Goal: Information Seeking & Learning: Stay updated

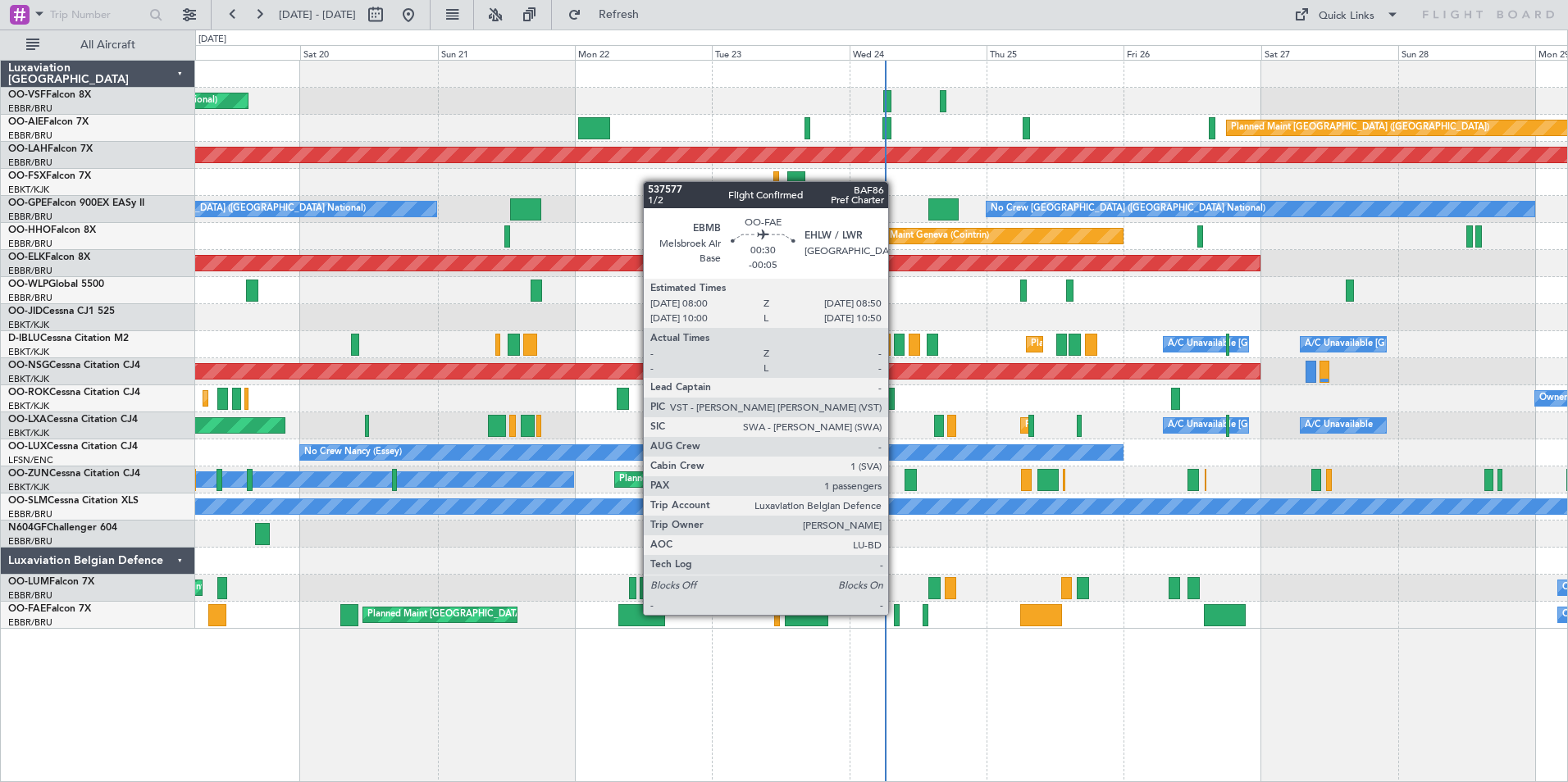
click at [896, 604] on div at bounding box center [896, 615] width 4 height 22
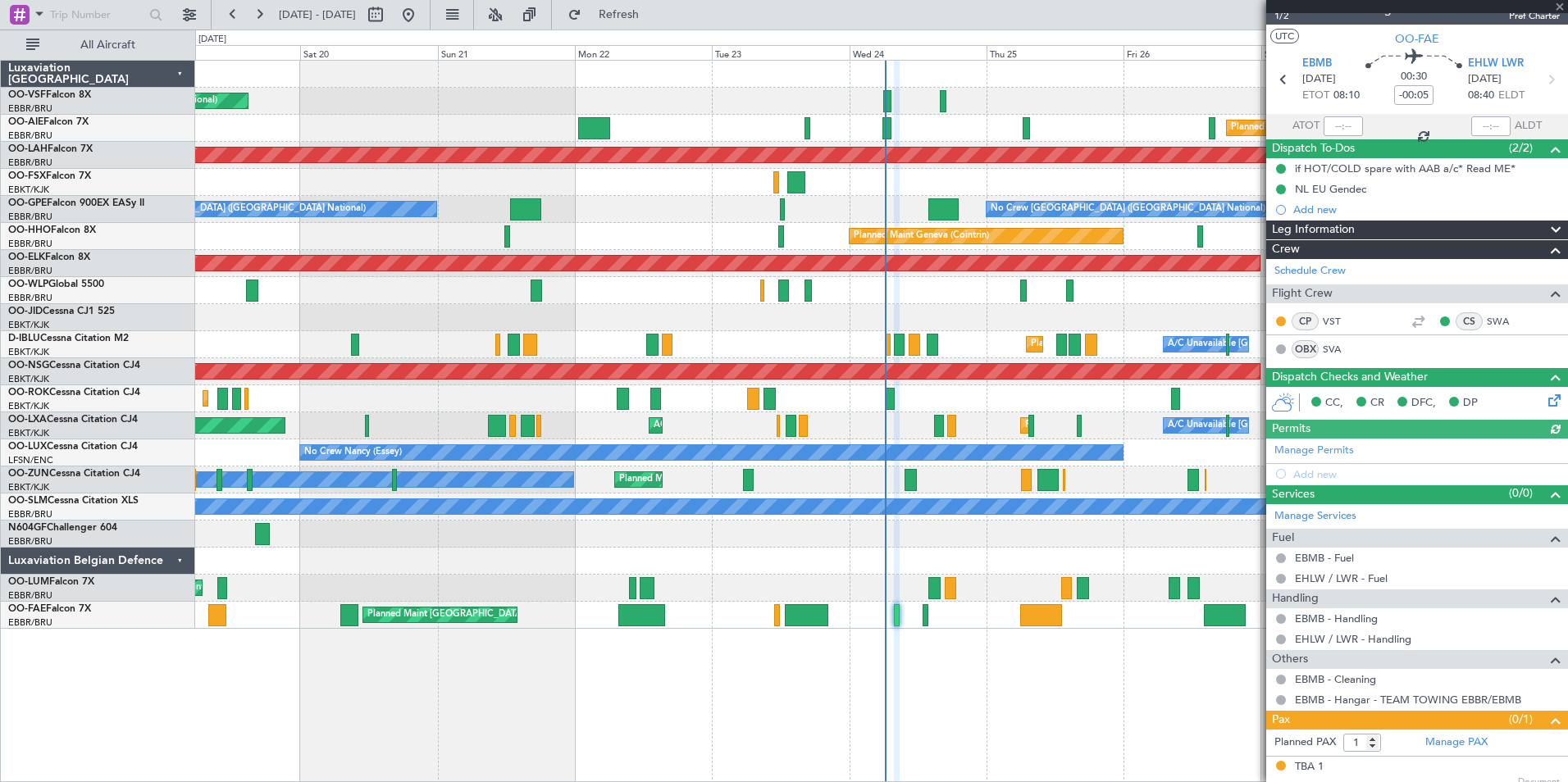
scroll to position [30, 0]
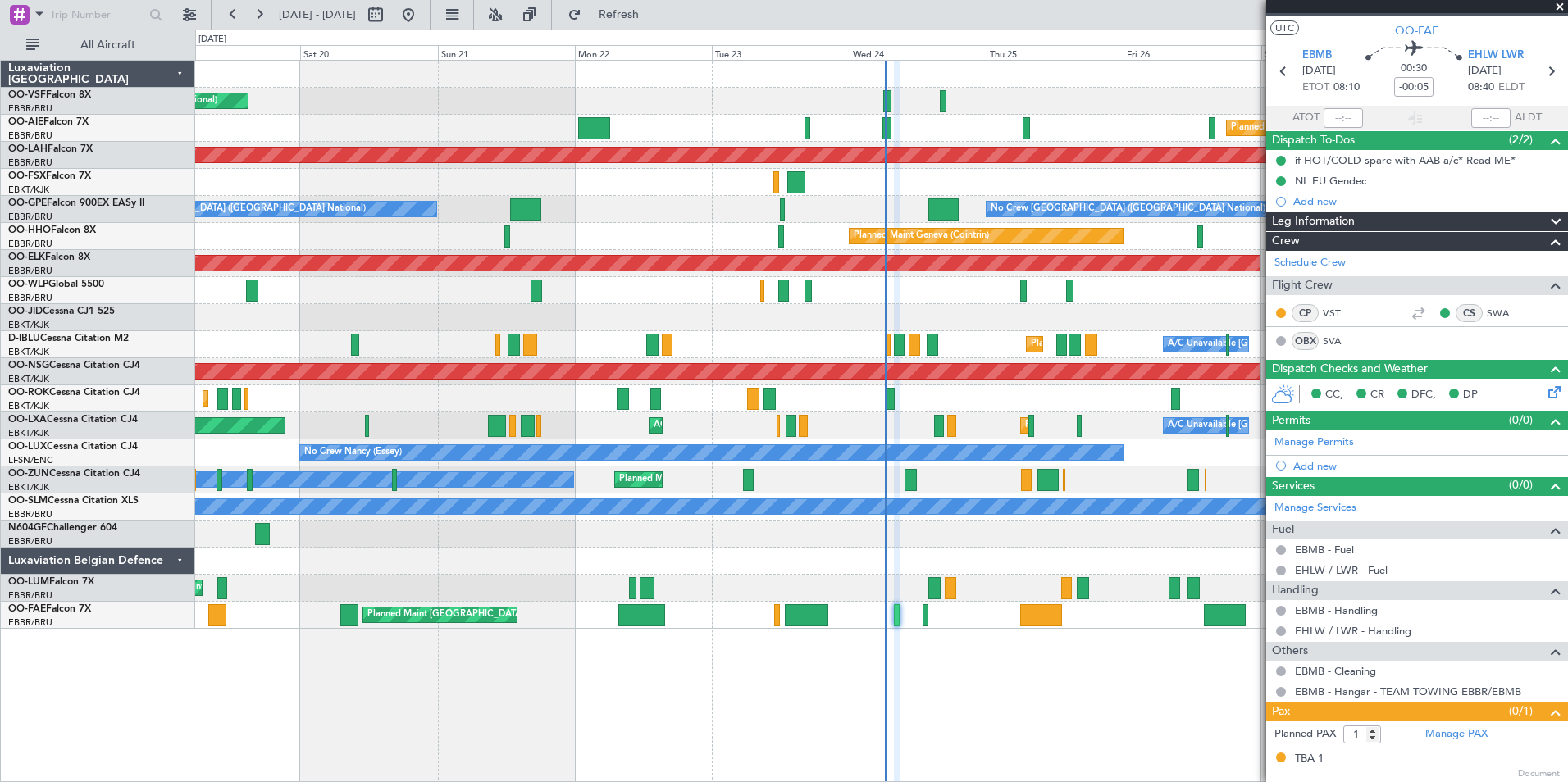
click at [1252, 5] on span at bounding box center [1559, 7] width 16 height 14
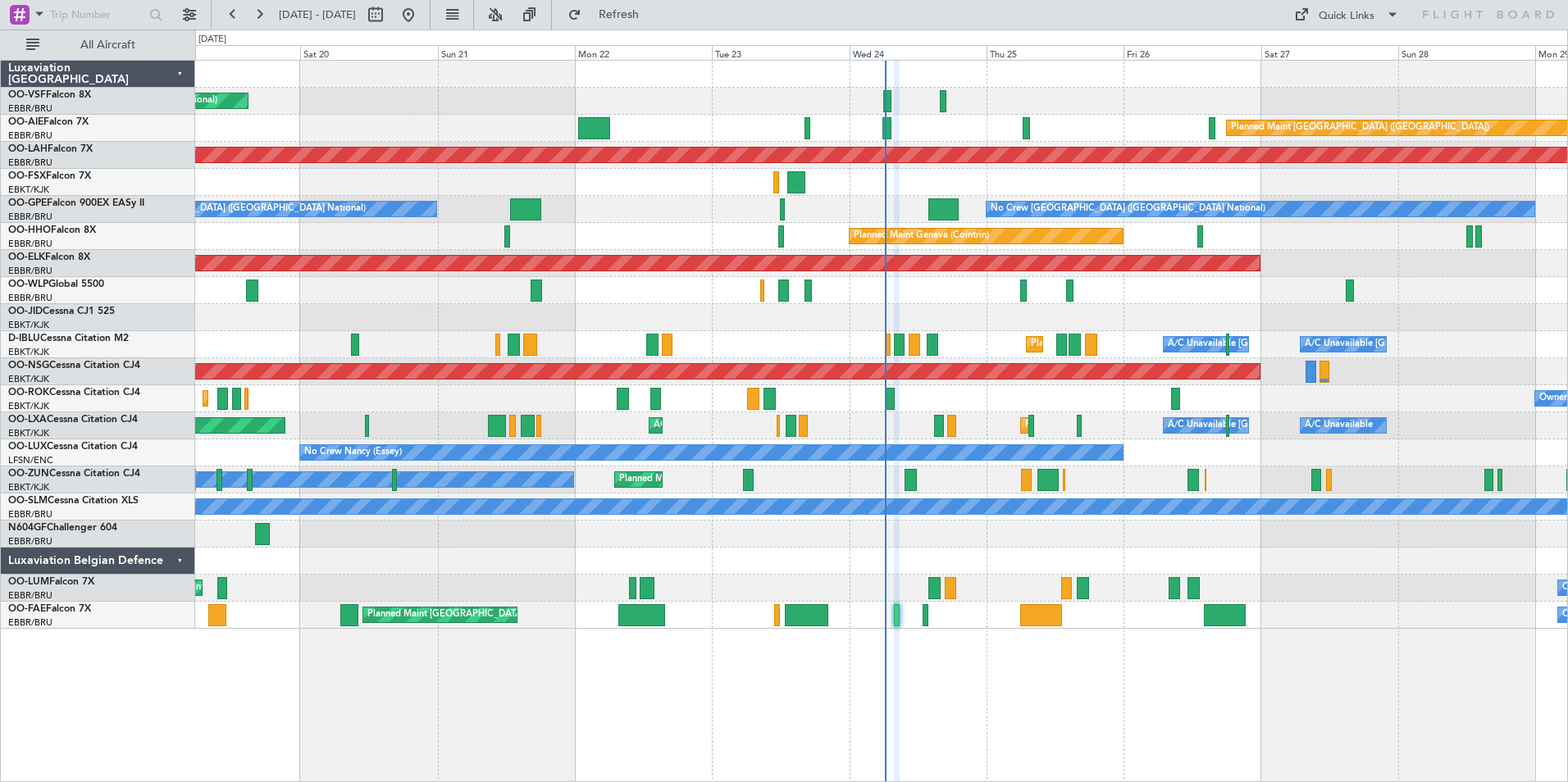
type input "0"
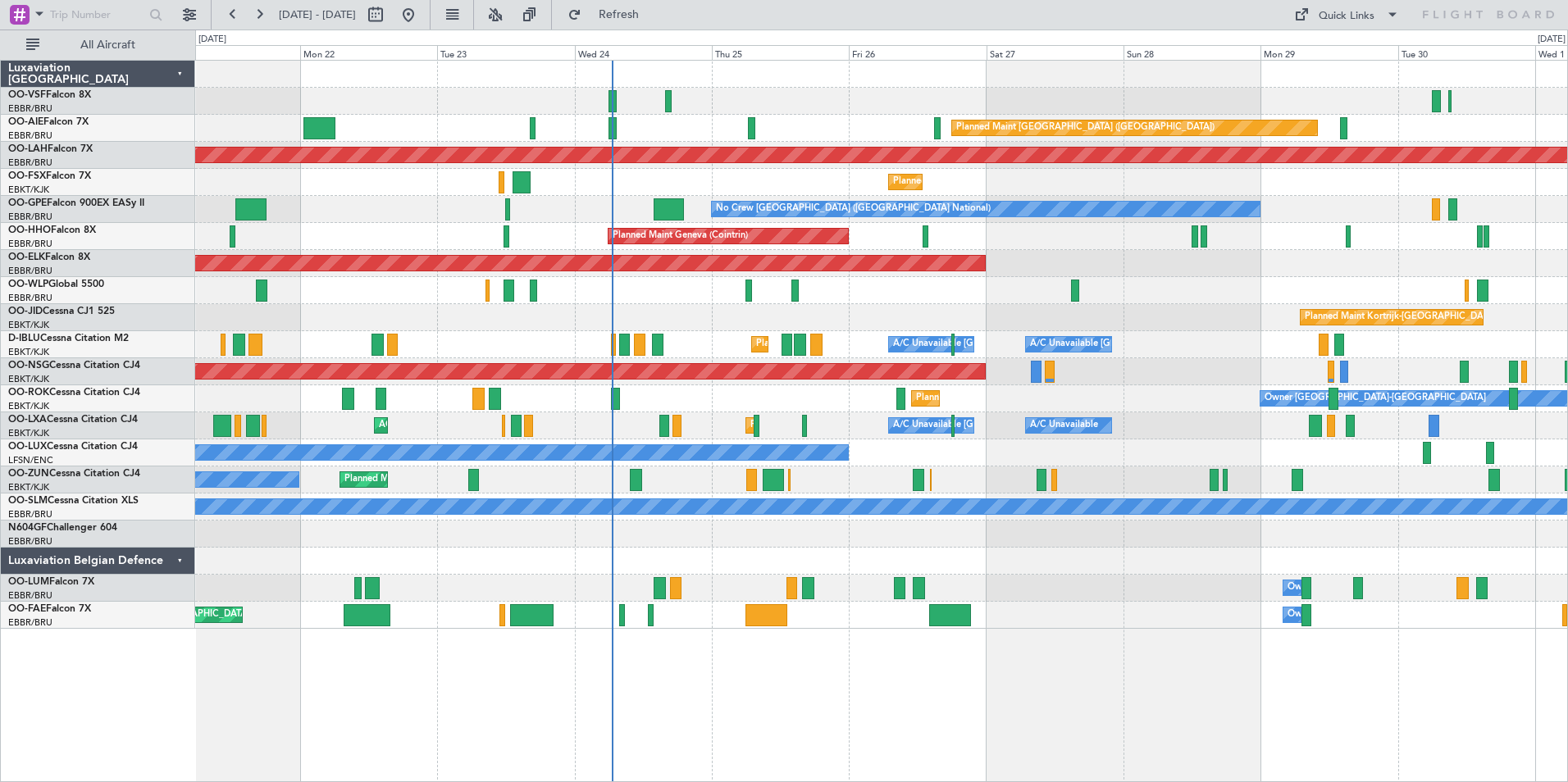
click at [1228, 433] on div "A/C Unavailable [GEOGRAPHIC_DATA] ([GEOGRAPHIC_DATA] National) A/C Unavailable …" at bounding box center [881, 426] width 1372 height 27
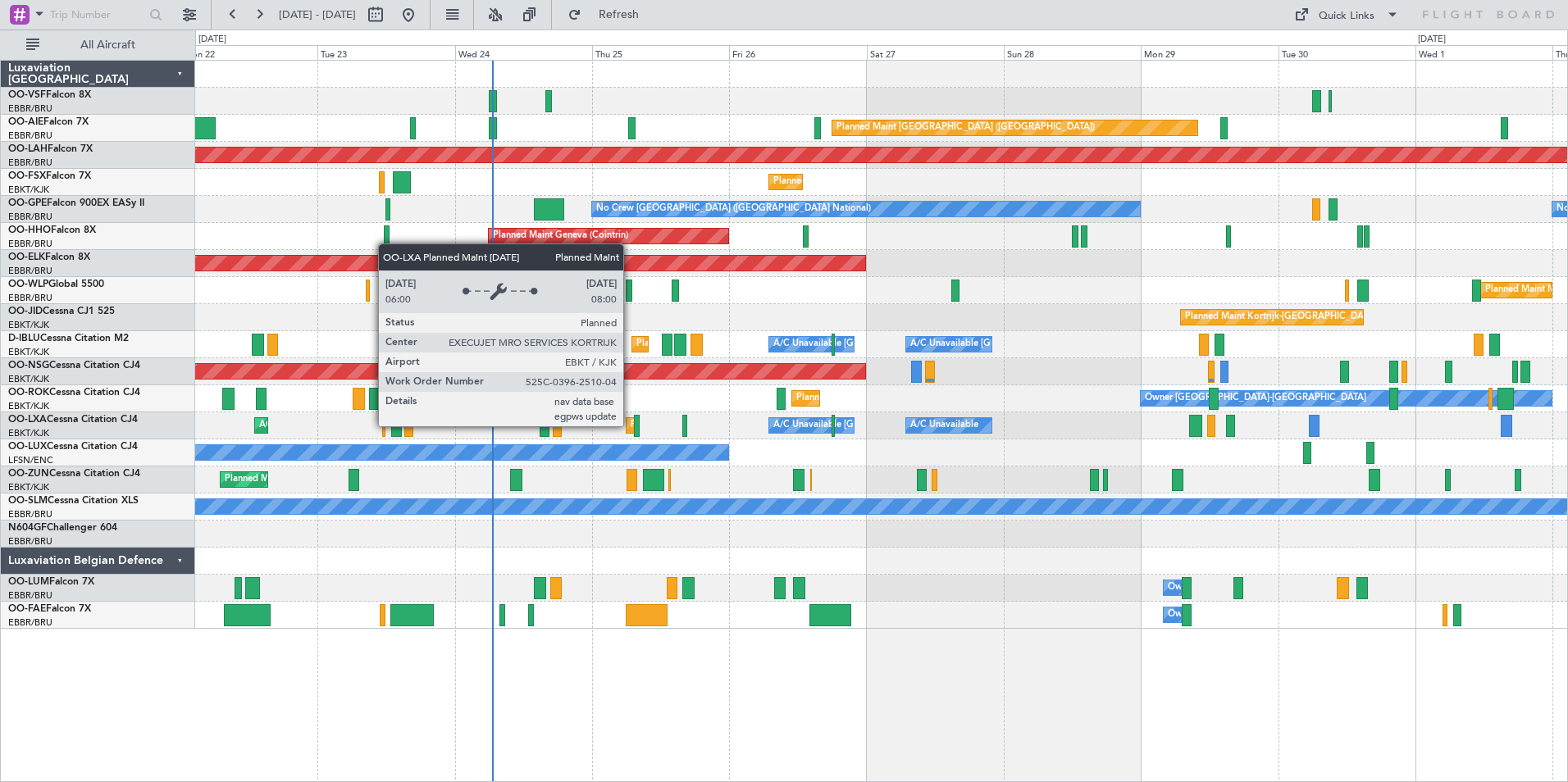
click at [630, 426] on div "Planned Maint Kortrijk-[GEOGRAPHIC_DATA]" at bounding box center [725, 425] width 191 height 24
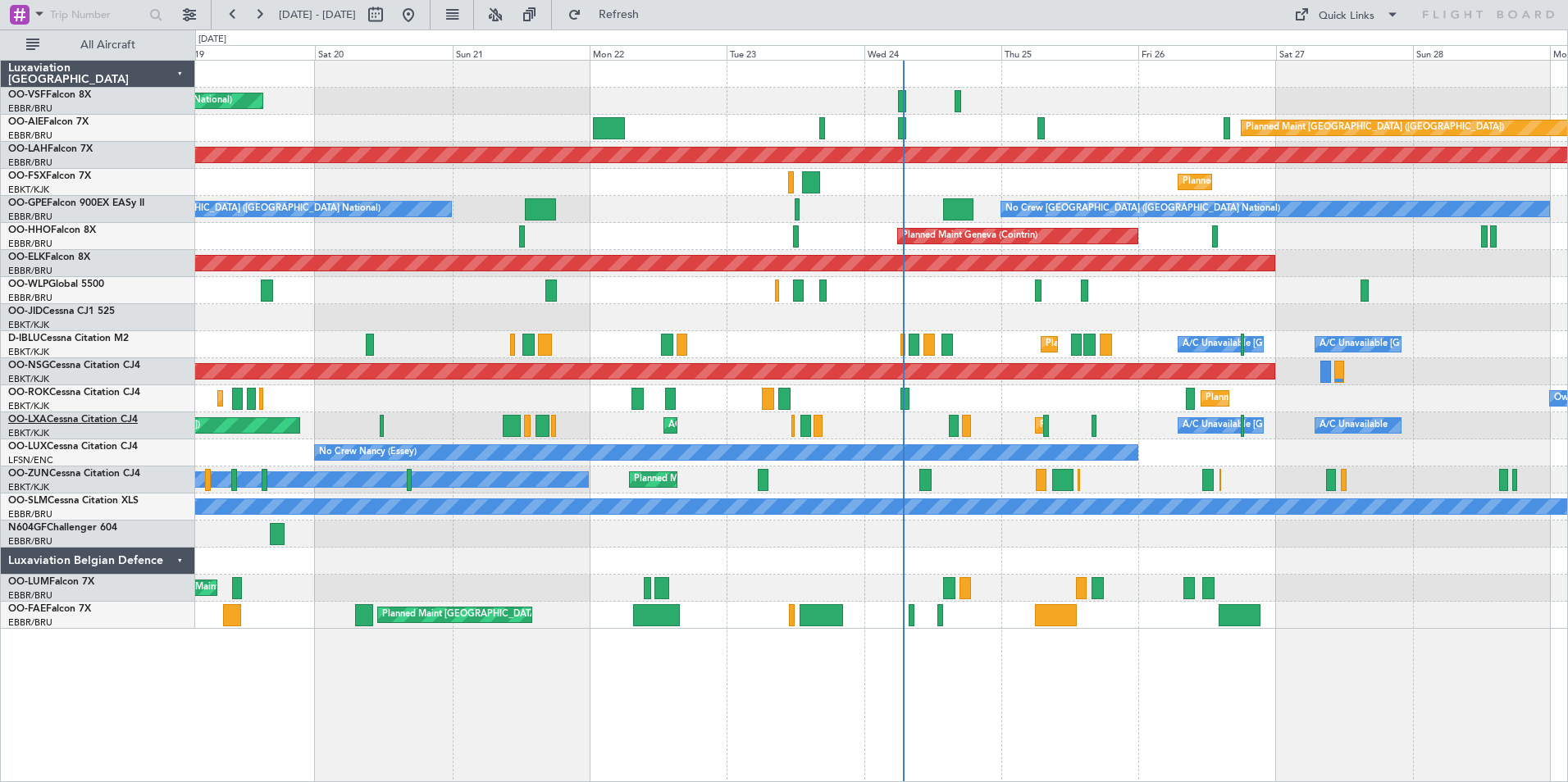
click at [45, 416] on span "OO-LXA" at bounding box center [27, 420] width 39 height 10
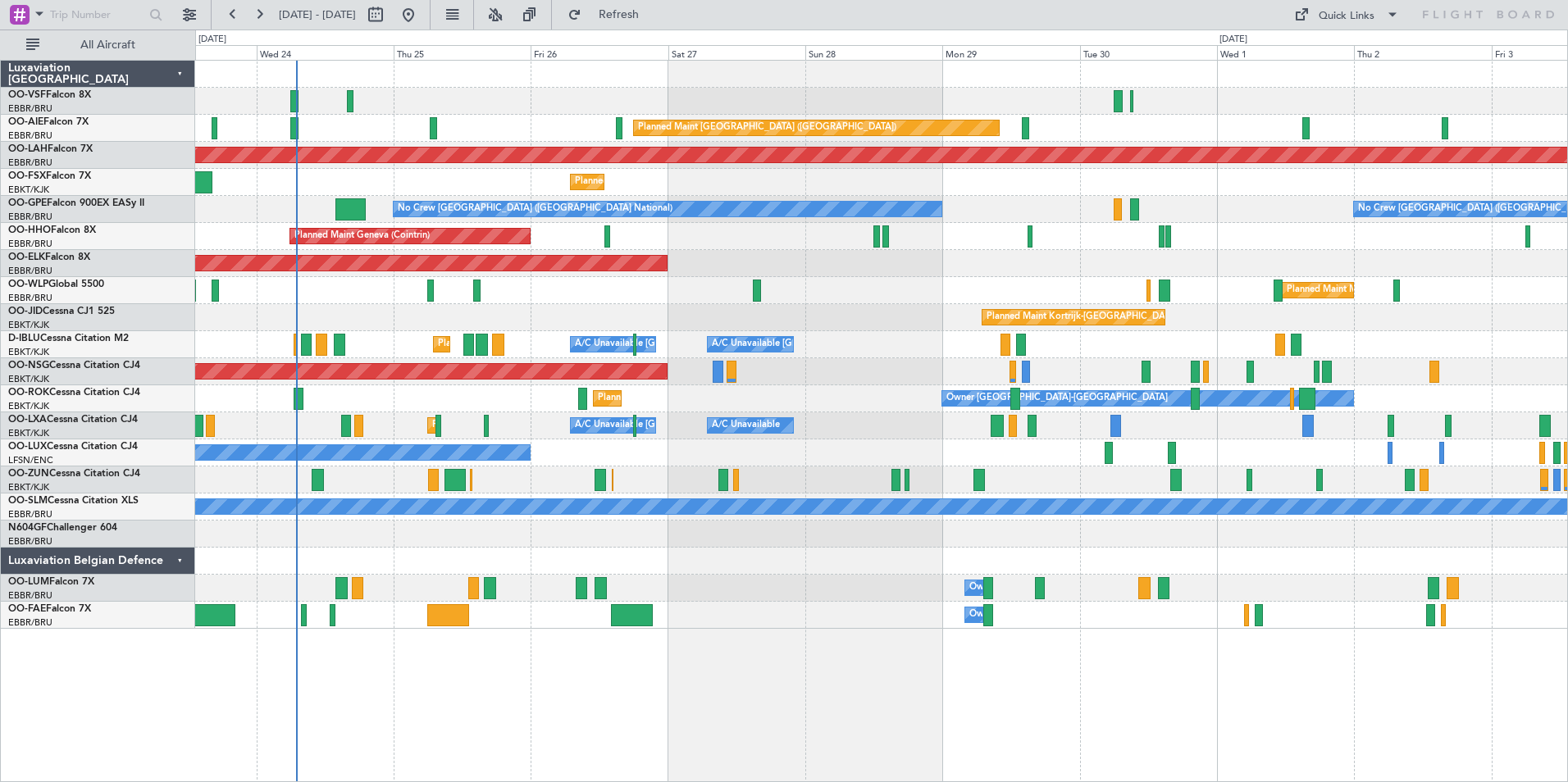
click at [835, 475] on div "Planned Maint [GEOGRAPHIC_DATA] ([GEOGRAPHIC_DATA]) Planned [GEOGRAPHIC_DATA][P…" at bounding box center [881, 345] width 1372 height 569
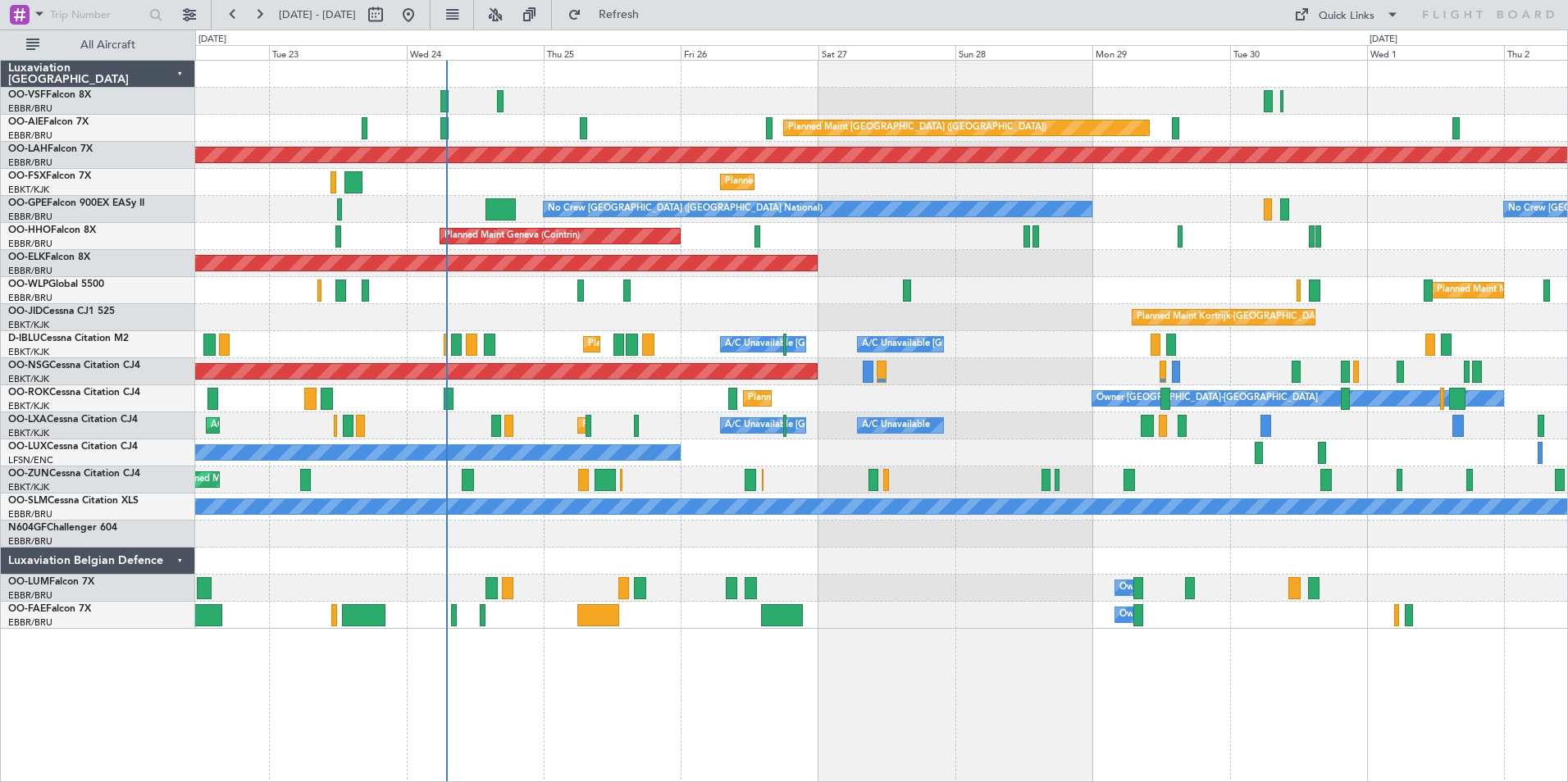
click at [696, 440] on div "Planned Maint [GEOGRAPHIC_DATA] ([GEOGRAPHIC_DATA]) Planned [GEOGRAPHIC_DATA][P…" at bounding box center [881, 345] width 1372 height 569
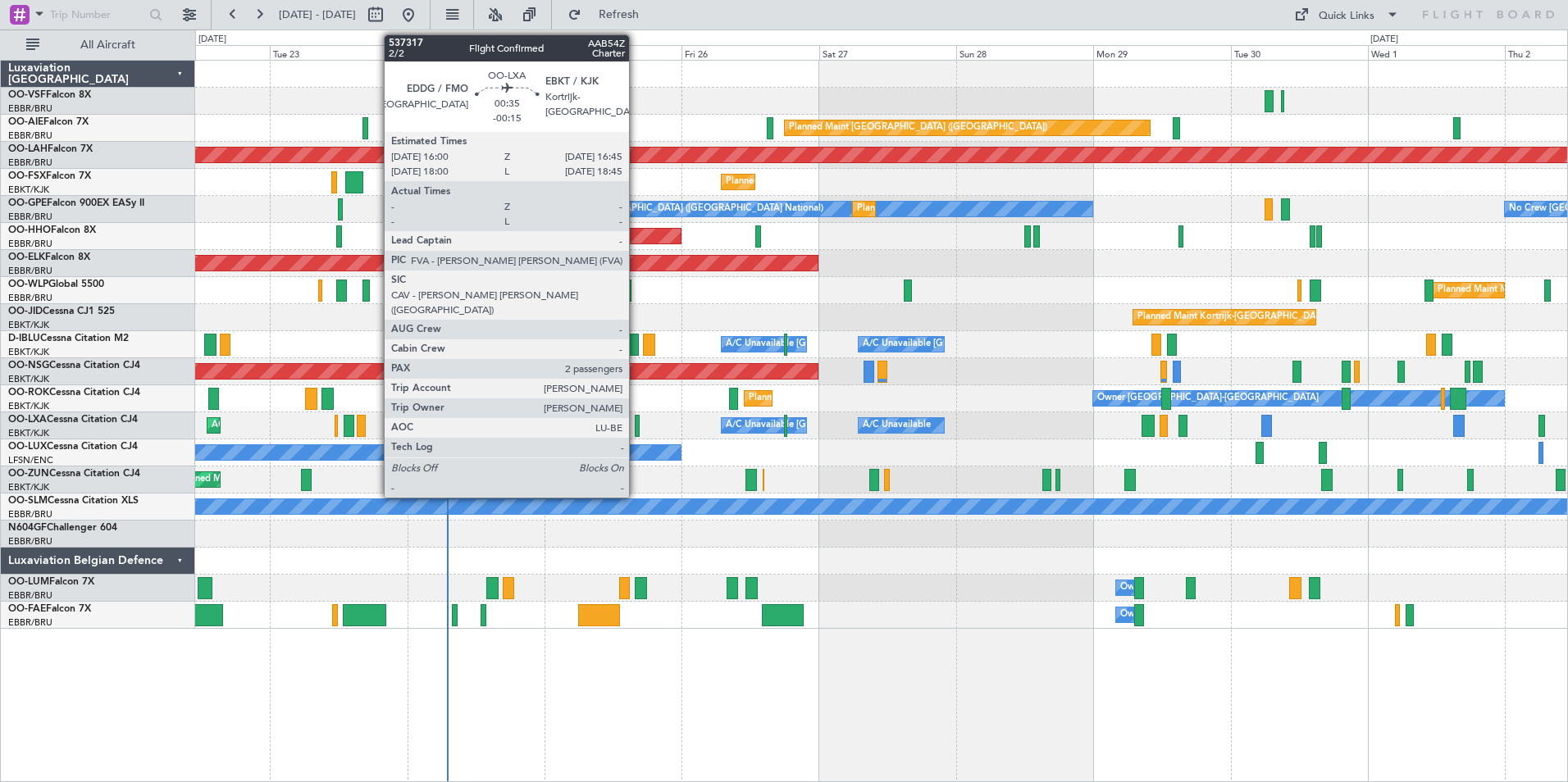
click at [637, 424] on div at bounding box center [637, 426] width 4 height 22
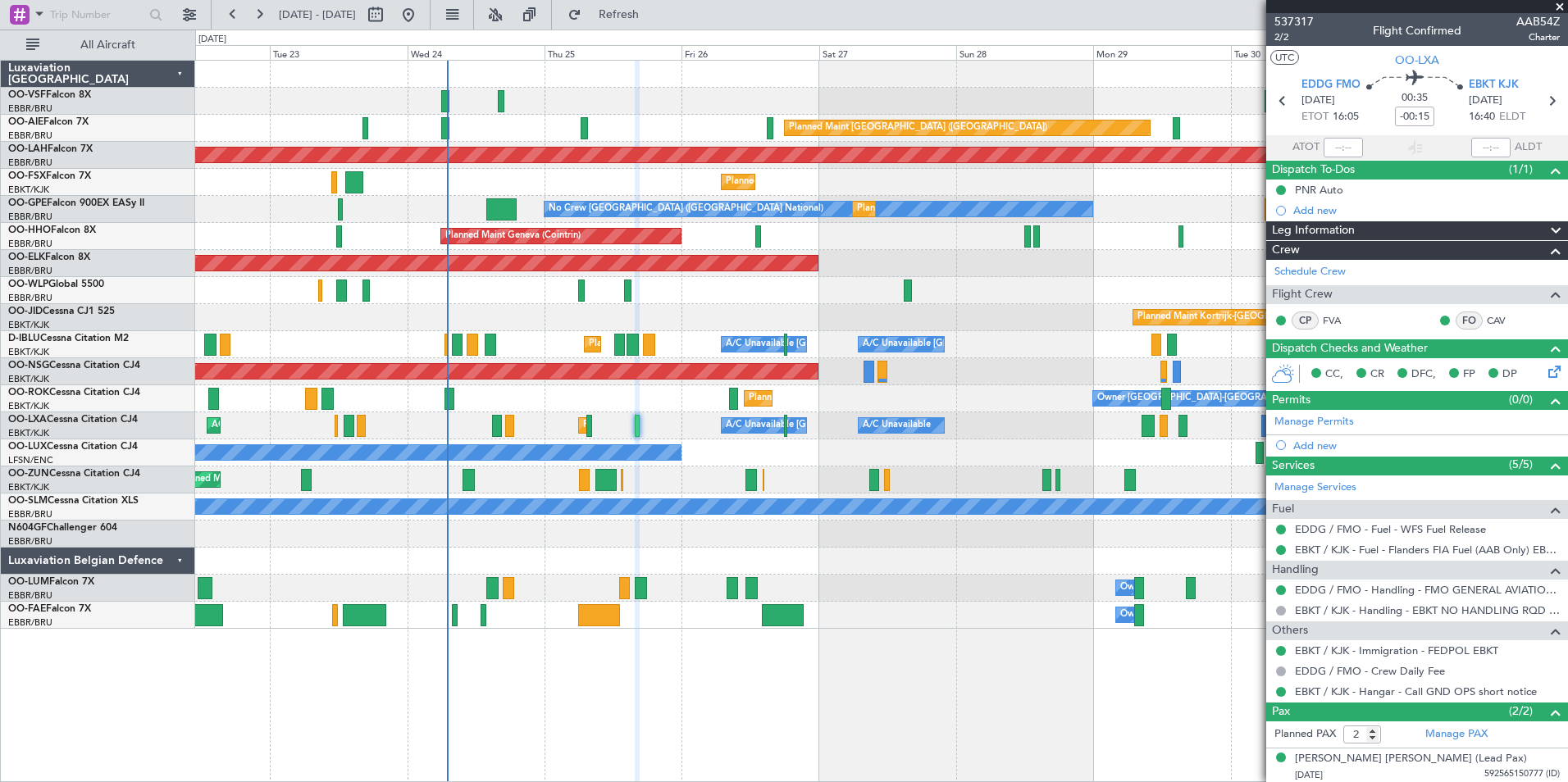
click at [1252, 5] on span at bounding box center [1559, 7] width 16 height 14
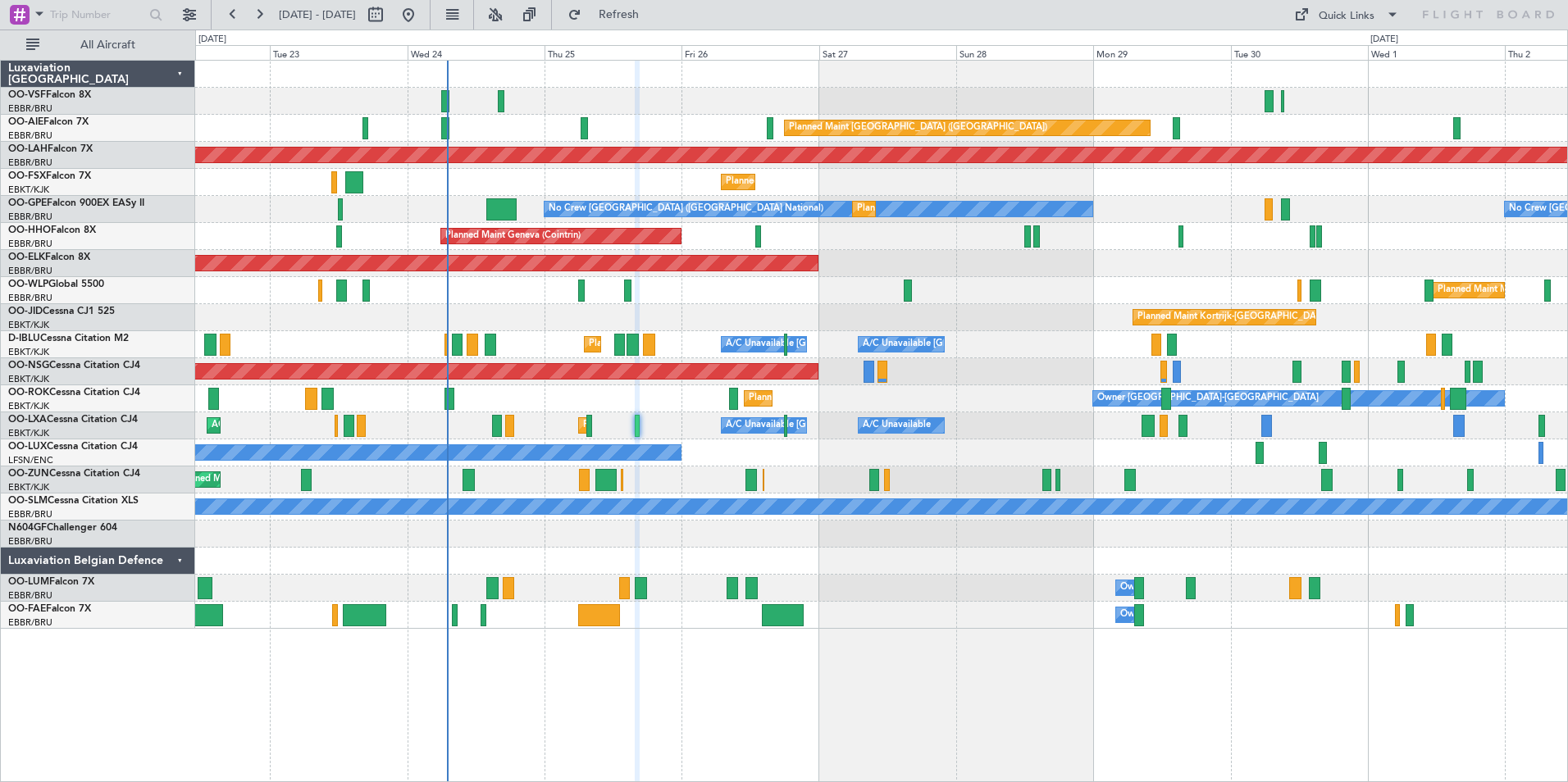
type input "0"
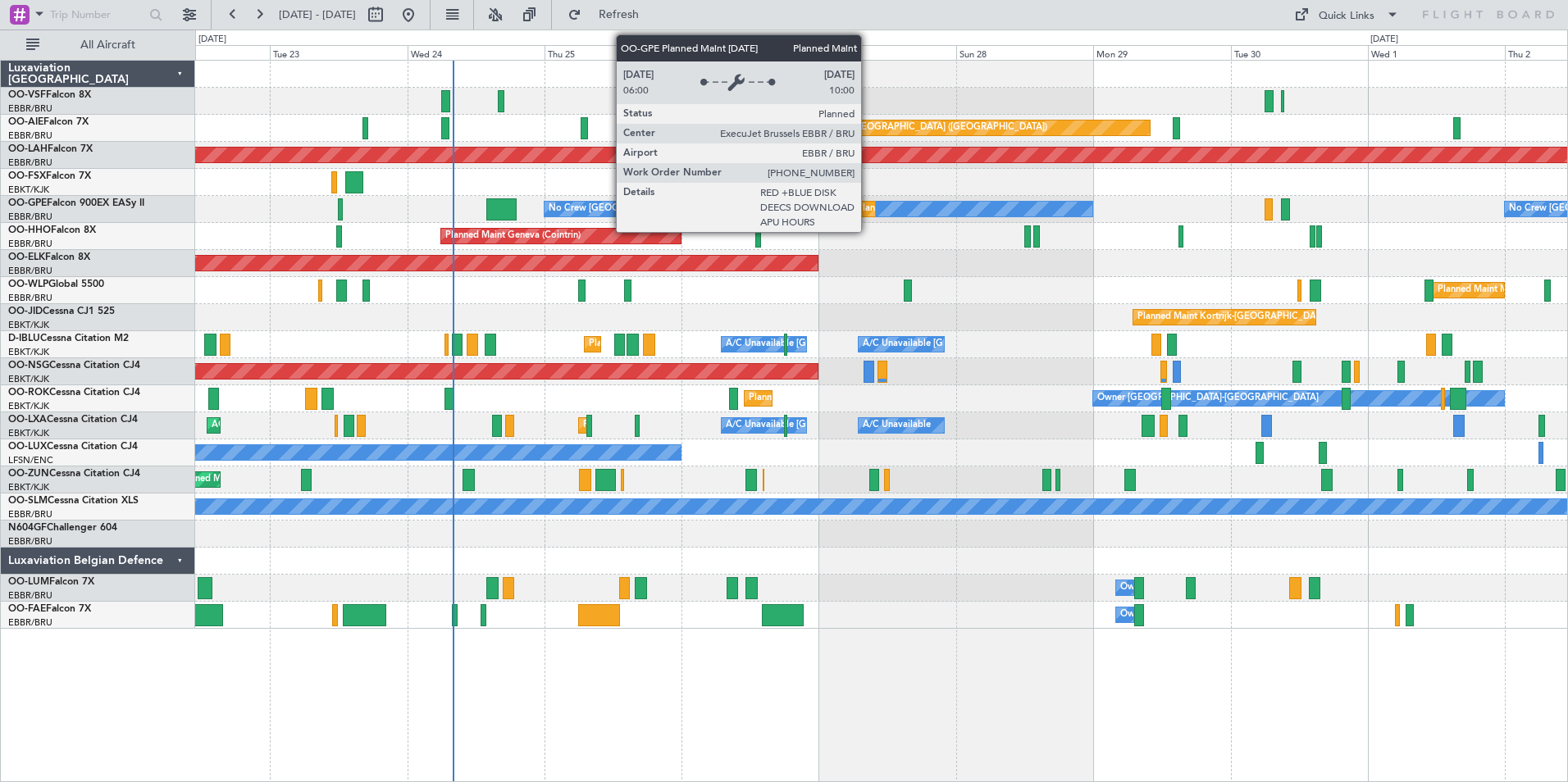
click at [869, 211] on div "Planned Maint [GEOGRAPHIC_DATA] ([GEOGRAPHIC_DATA] National)" at bounding box center [1005, 208] width 297 height 24
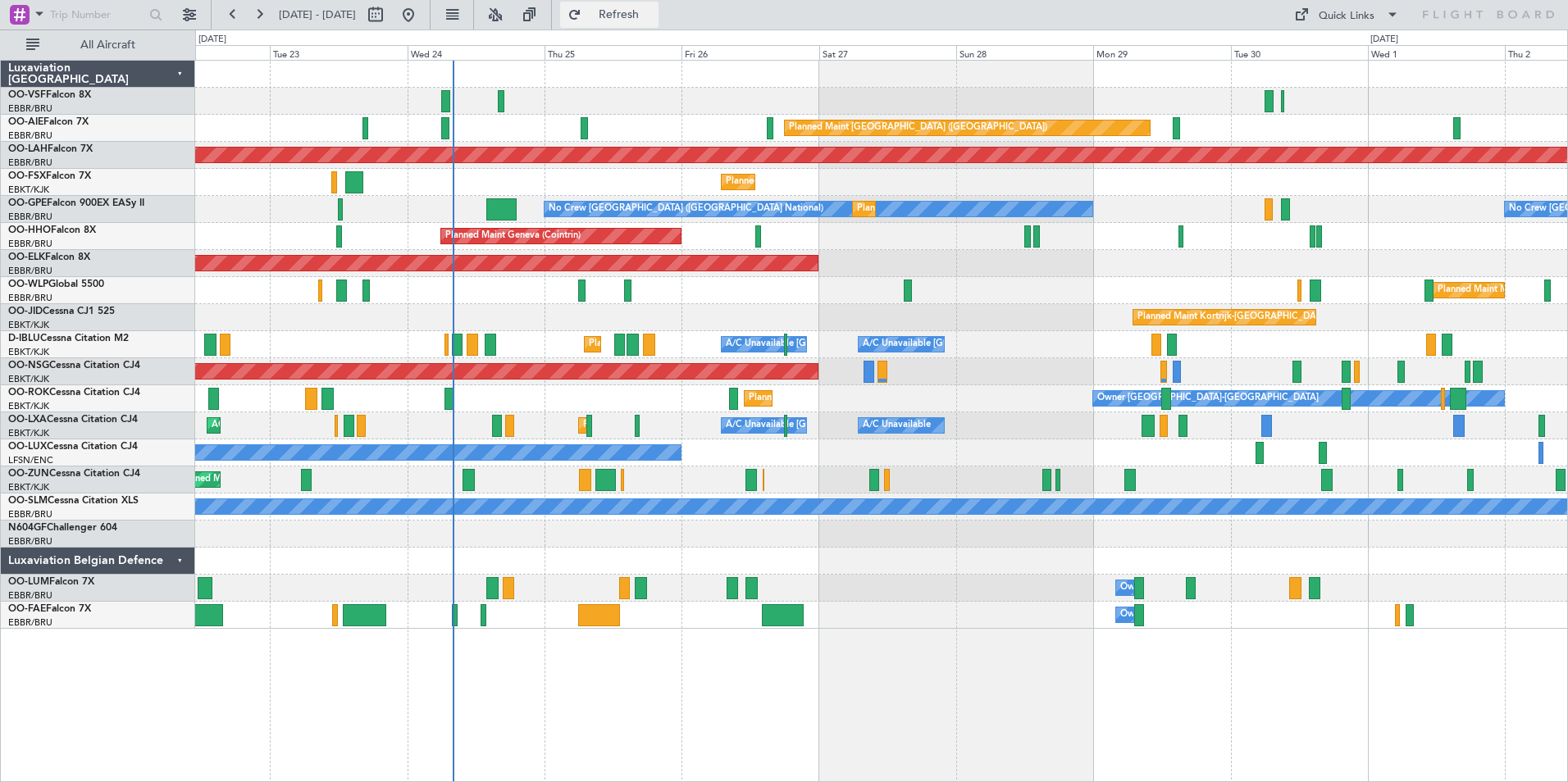
click at [654, 13] on span "Refresh" at bounding box center [619, 14] width 69 height 12
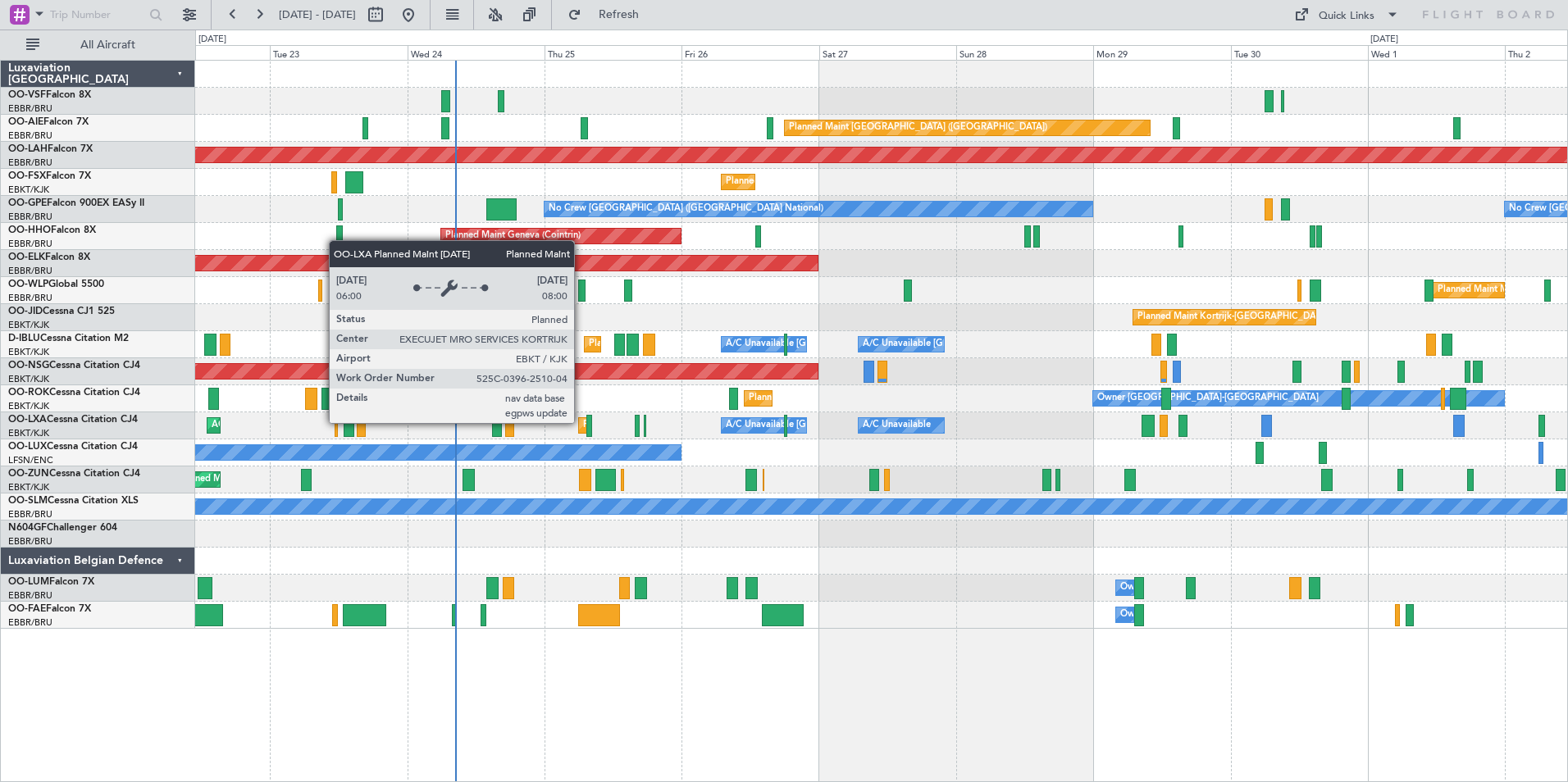
click at [581, 422] on div "Planned Maint Kortrijk-[GEOGRAPHIC_DATA]" at bounding box center [584, 425] width 10 height 14
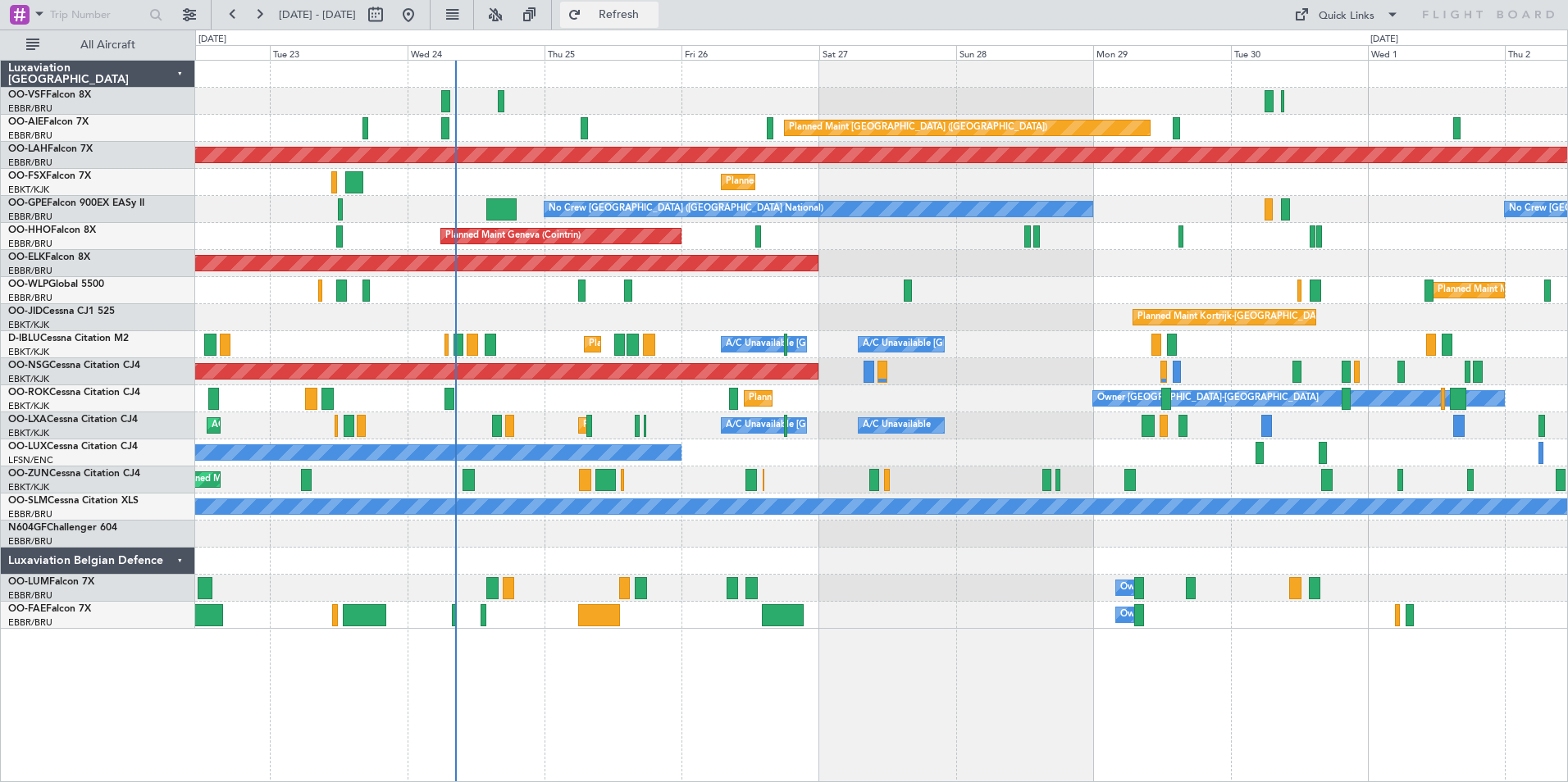
click at [654, 16] on span "Refresh" at bounding box center [619, 14] width 69 height 12
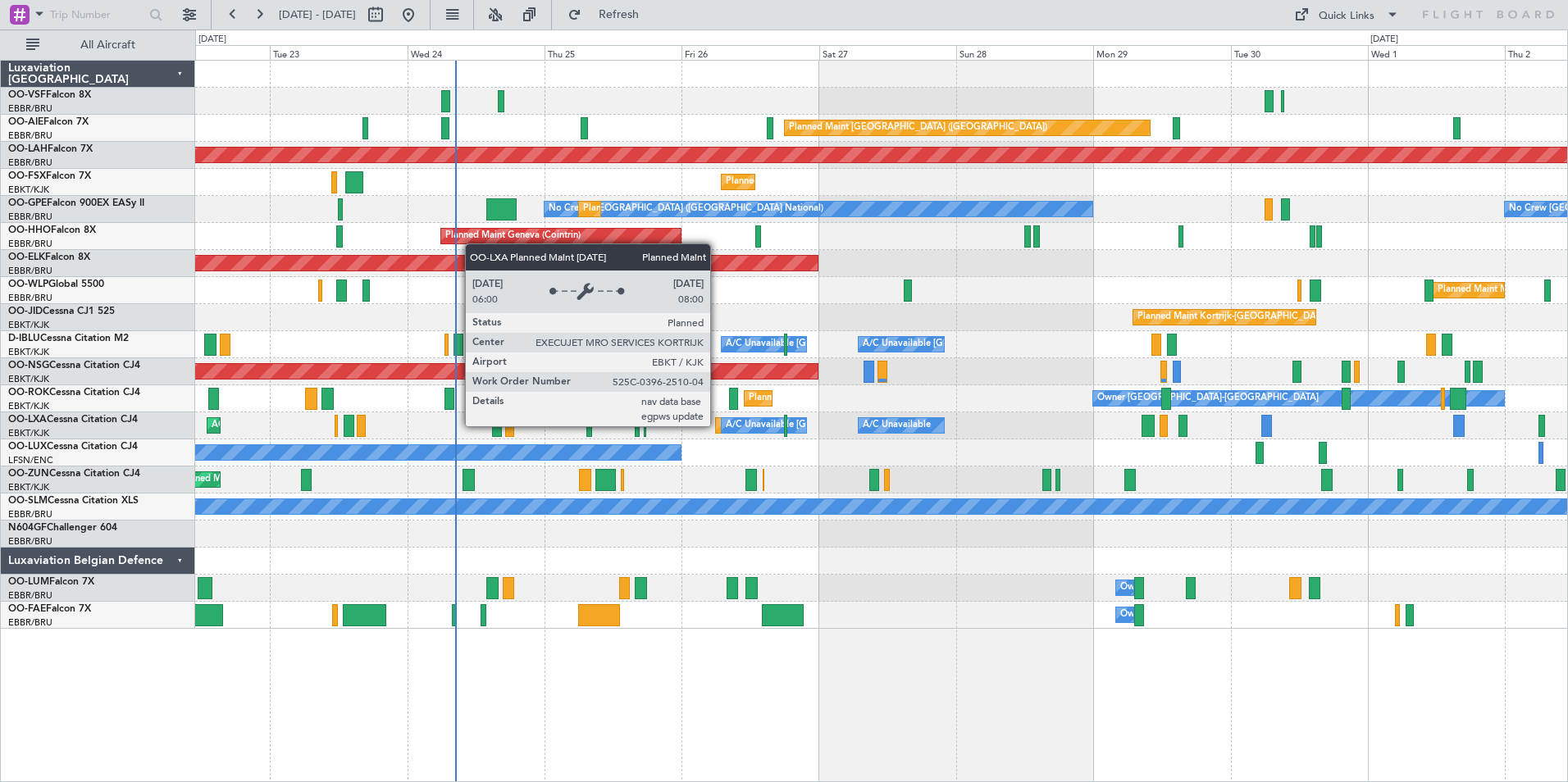
click at [717, 426] on div "Planned Maint Kortrijk-[GEOGRAPHIC_DATA]" at bounding box center [720, 425] width 10 height 14
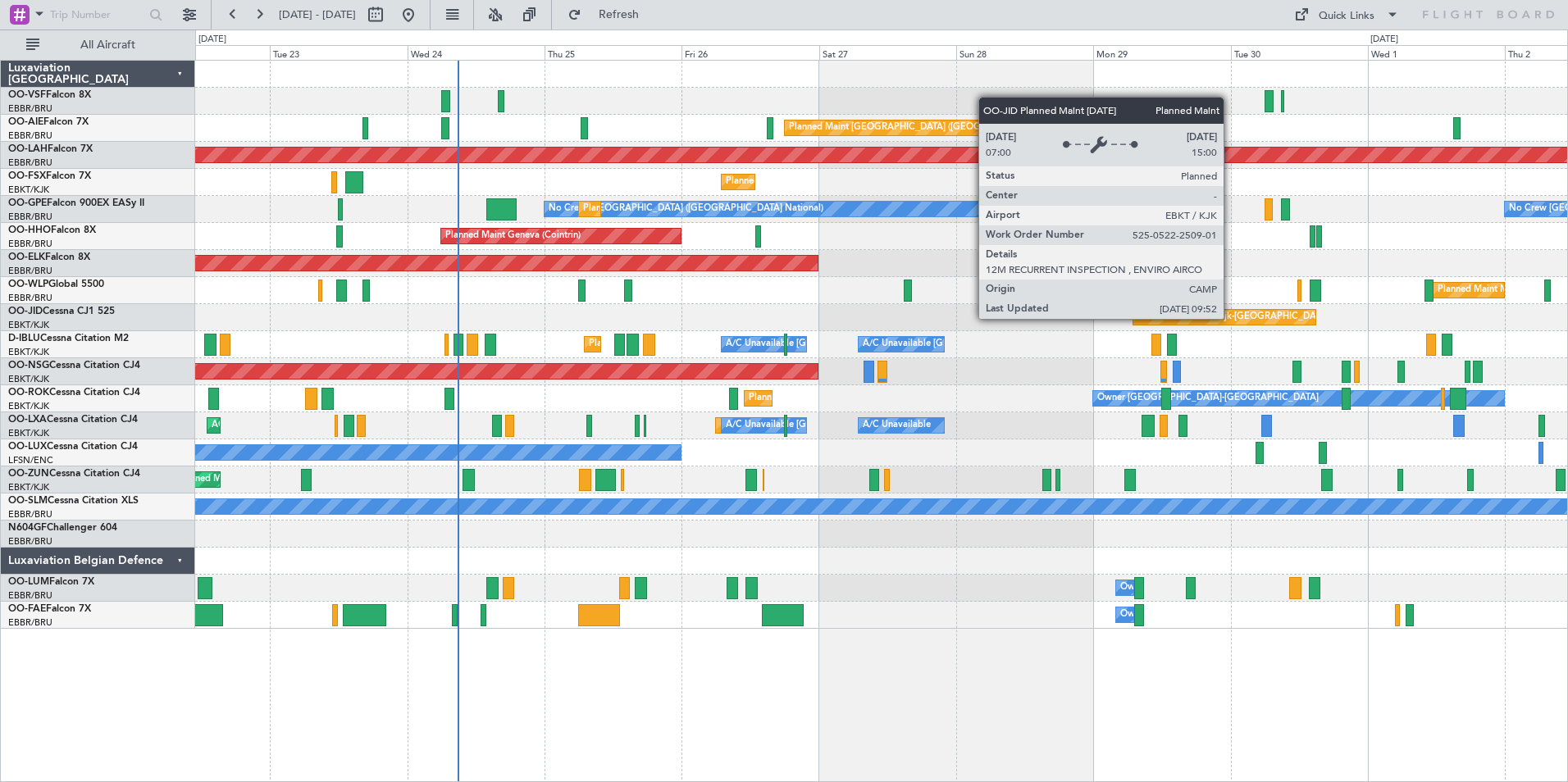
click at [1231, 318] on div "Planned Maint Kortrijk-[GEOGRAPHIC_DATA]" at bounding box center [1233, 317] width 191 height 24
click at [1240, 318] on div "Planned Maint Kortrijk-[GEOGRAPHIC_DATA]" at bounding box center [1233, 317] width 191 height 24
